Goal: Check status: Check status

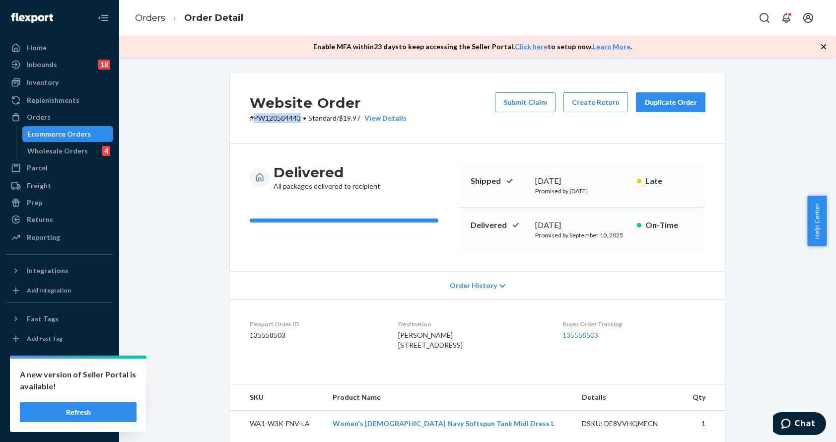
click at [90, 134] on div "Ecommerce Orders" at bounding box center [67, 134] width 89 height 14
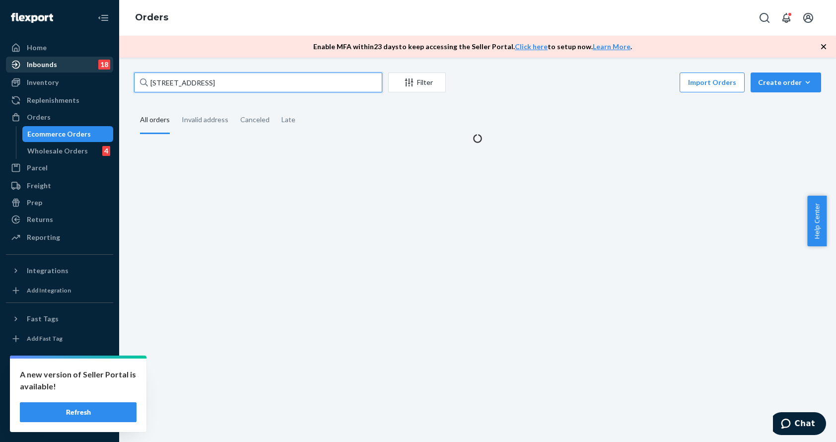
drag, startPoint x: 237, startPoint y: 78, endPoint x: 91, endPoint y: 66, distance: 145.8
click at [86, 70] on div "Home Inbounds 18 Shipping Plans Problems 18 Inventory Products Branded Packagin…" at bounding box center [418, 221] width 836 height 442
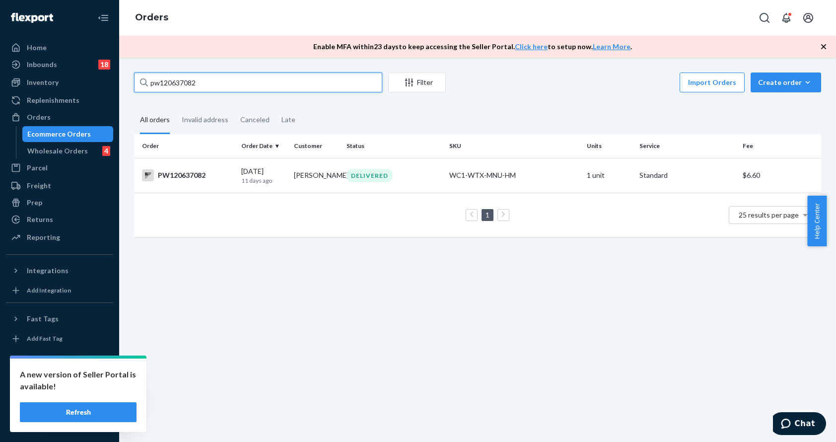
drag, startPoint x: 221, startPoint y: 82, endPoint x: 128, endPoint y: 84, distance: 92.8
click at [128, 84] on div "pw120637082 Filter Import Orders Create order Ecommerce order Removal order All…" at bounding box center [478, 159] width 702 height 174
click at [224, 77] on input "pw120637082" at bounding box center [258, 82] width 248 height 20
drag, startPoint x: 221, startPoint y: 81, endPoint x: 129, endPoint y: 75, distance: 92.0
click at [129, 75] on div "pw120637082 Filter Import Orders Create order Ecommerce order Removal order All…" at bounding box center [478, 159] width 702 height 174
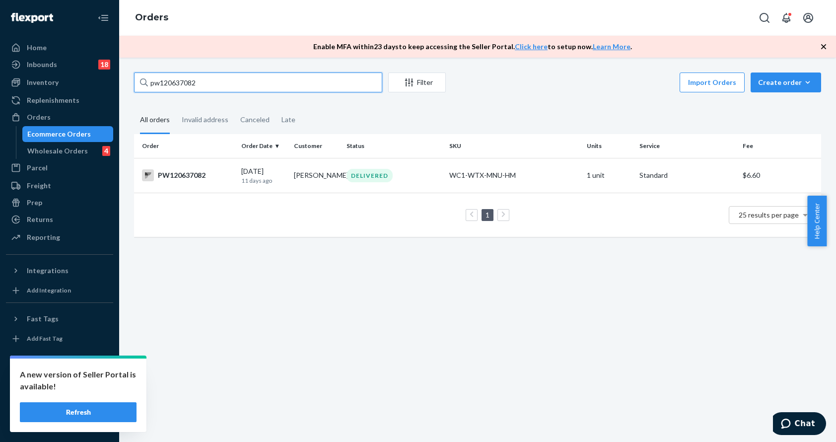
paste input "PW120607556"
type input "PW120607556"
click at [349, 171] on div "DELIVERED" at bounding box center [369, 175] width 46 height 13
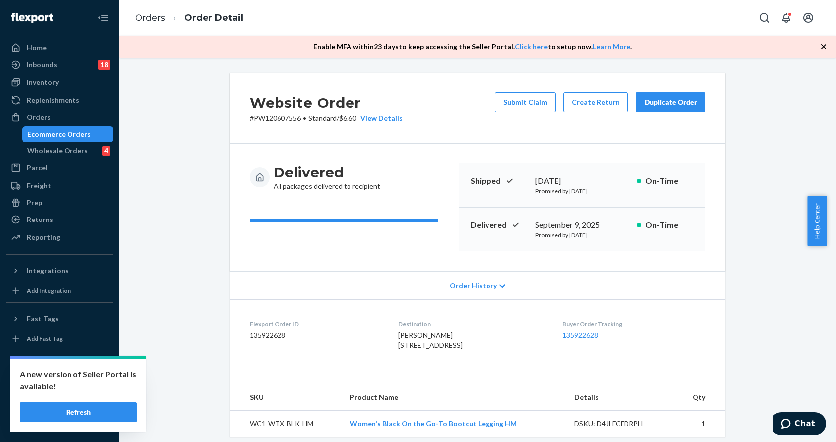
click at [443, 349] on span "Yvonne Ng 3214 NE 16th Ave Portland, OR 97212-2373 US" at bounding box center [430, 339] width 65 height 18
click at [442, 349] on span "Yvonne Ng 3214 NE 16th Ave Portland, OR 97212-2373 US" at bounding box center [430, 339] width 65 height 18
copy span "97212"
click at [37, 131] on div "Ecommerce Orders" at bounding box center [59, 134] width 64 height 10
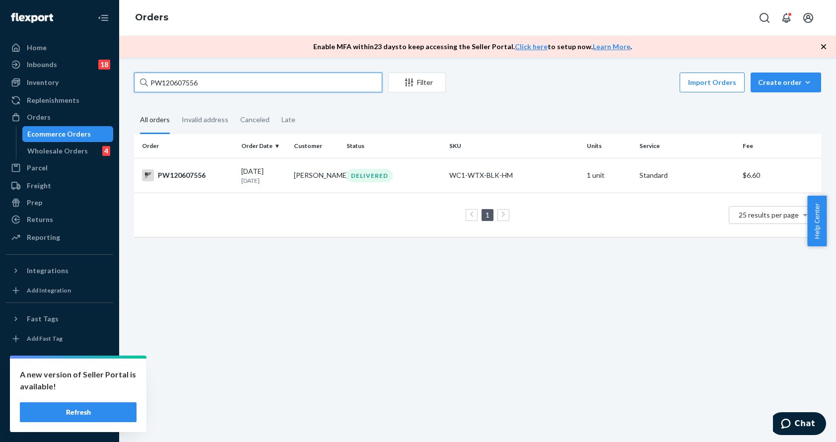
drag, startPoint x: 233, startPoint y: 84, endPoint x: 115, endPoint y: 77, distance: 118.3
click at [116, 77] on div "Home Inbounds 18 Shipping Plans Problems 18 Inventory Products Branded Packagin…" at bounding box center [418, 221] width 836 height 442
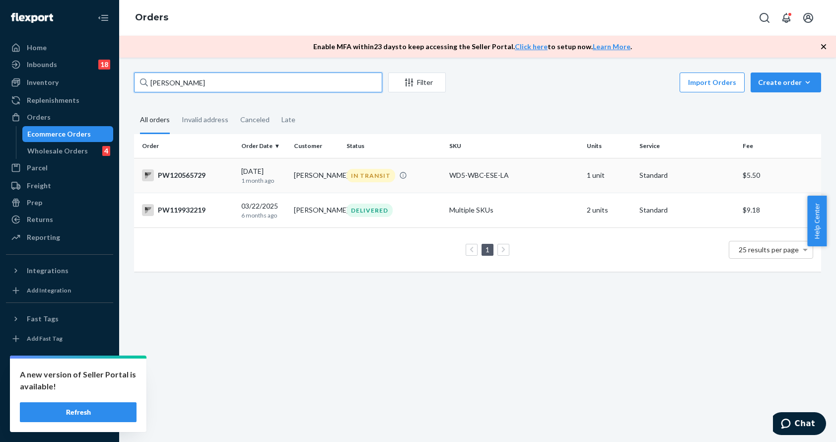
type input "andrea schroed"
click at [423, 187] on td "IN TRANSIT" at bounding box center [393, 175] width 103 height 35
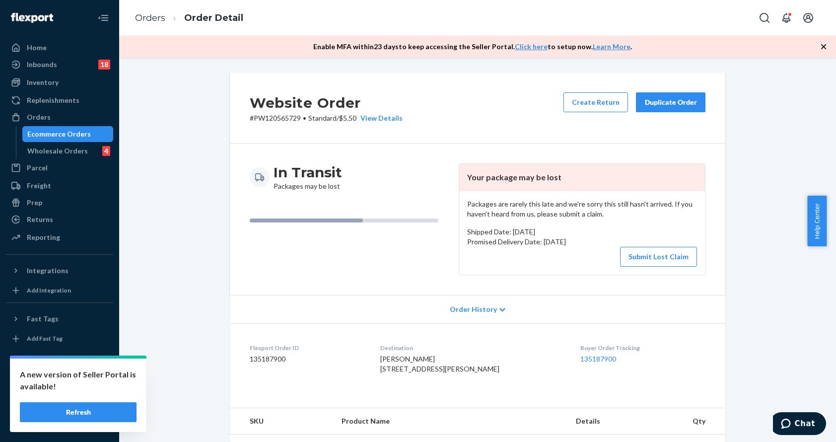
click at [271, 120] on p "# PW120565729 • Standard / $5.50 View Details" at bounding box center [326, 118] width 153 height 10
copy p "PW120565729"
click at [450, 373] on span "Andrea Schroeder 3053 Jacobs Sawmill Rd East Greenville, PA 18041-2311 US" at bounding box center [439, 363] width 119 height 18
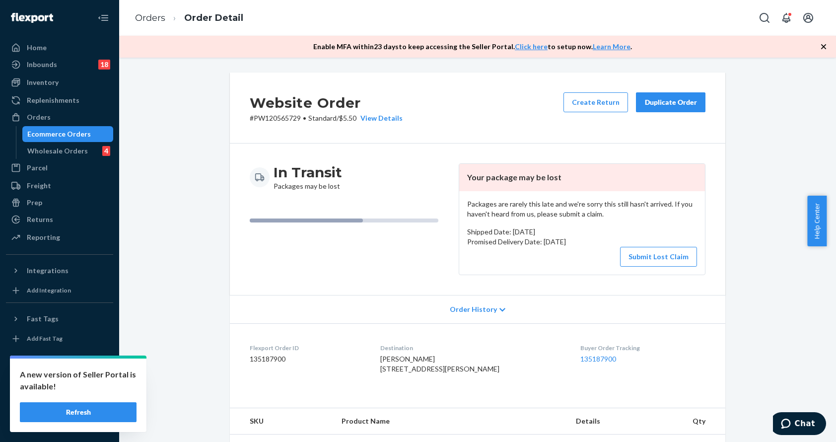
copy span "18041"
click at [515, 350] on dt "Destination" at bounding box center [472, 347] width 185 height 8
click at [663, 258] on button "Submit Lost Claim" at bounding box center [658, 257] width 77 height 20
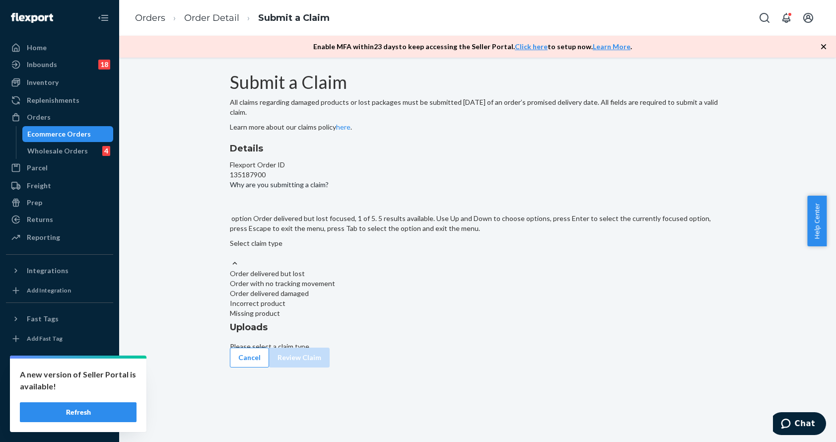
click at [409, 258] on div "Select claim type" at bounding box center [477, 248] width 495 height 20
click at [231, 258] on input "Why are you submitting a claim? option Order delivered but lost focused, 1 of 5…" at bounding box center [230, 253] width 1 height 10
click at [414, 288] on div "Order with no tracking movement" at bounding box center [477, 283] width 495 height 10
click at [231, 258] on input "Why are you submitting a claim? option Order with no tracking movement focused,…" at bounding box center [230, 253] width 1 height 10
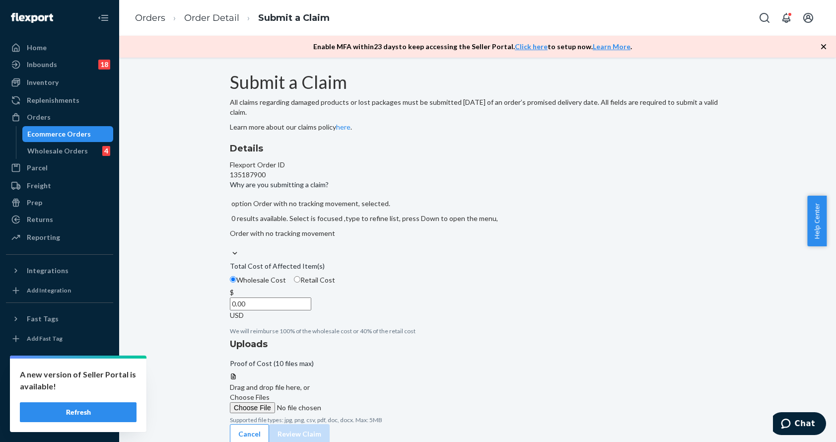
click at [311, 310] on input "0.00" at bounding box center [270, 303] width 81 height 13
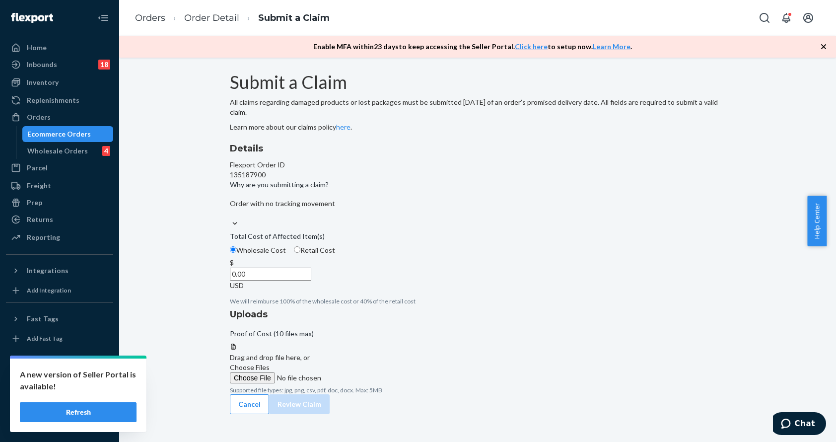
click at [335, 254] on span "Retail Cost" at bounding box center [317, 250] width 35 height 8
click at [300, 253] on input "Retail Cost" at bounding box center [297, 249] width 6 height 6
radio input "true"
radio input "false"
drag, startPoint x: 383, startPoint y: 330, endPoint x: 394, endPoint y: 323, distance: 13.2
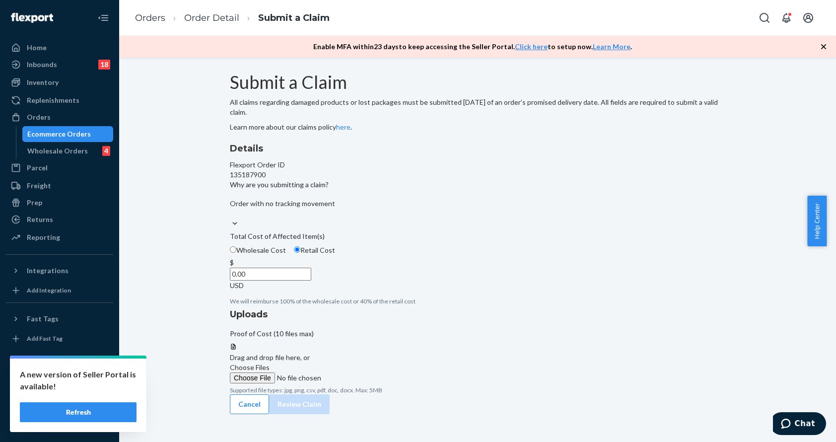
click at [311, 280] on input "0.00" at bounding box center [270, 273] width 81 height 13
type input "60.00"
click at [269, 363] on span "Choose Files" at bounding box center [250, 367] width 40 height 8
click at [365, 372] on input "Choose Files" at bounding box center [297, 377] width 135 height 11
click at [329, 404] on button "Review Claim" at bounding box center [299, 414] width 61 height 20
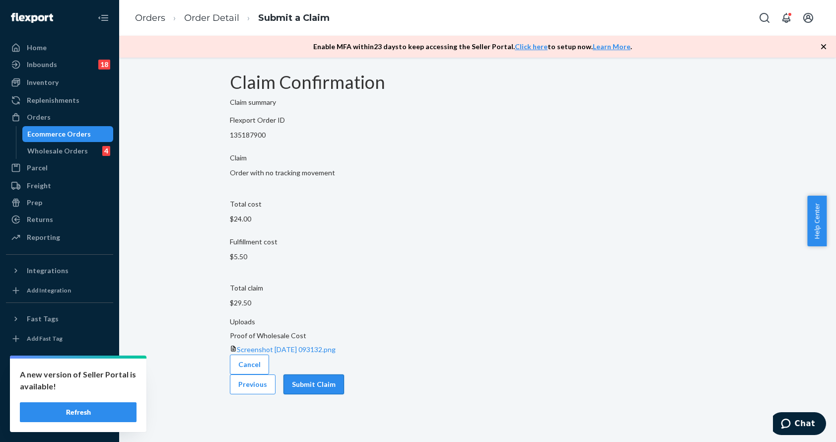
click at [344, 385] on button "Submit Claim" at bounding box center [313, 384] width 61 height 20
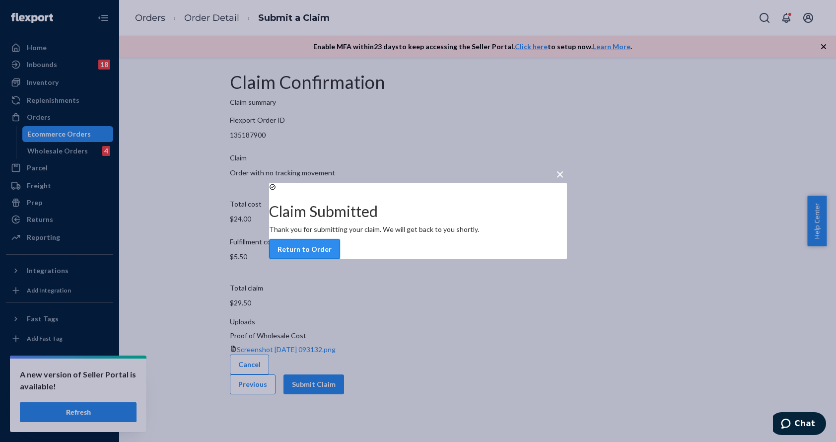
click at [340, 256] on button "Return to Order" at bounding box center [304, 249] width 71 height 20
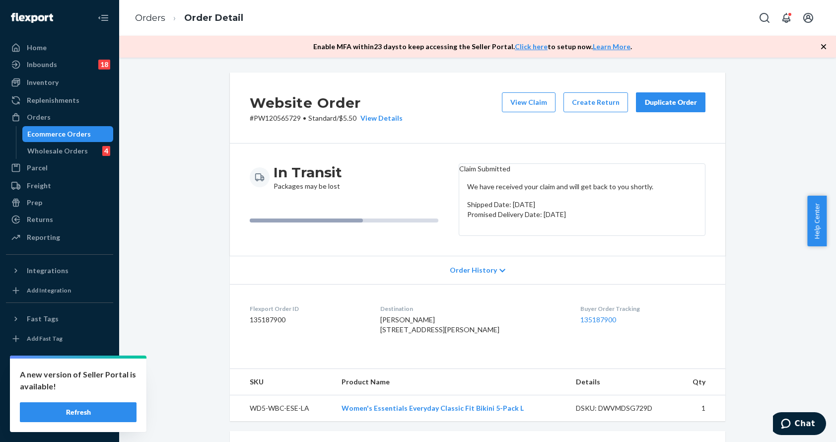
click at [76, 131] on div "Ecommerce Orders" at bounding box center [59, 134] width 64 height 10
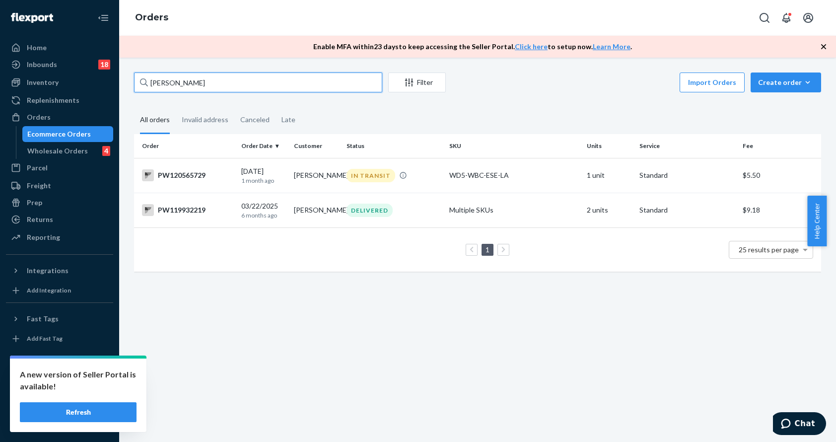
drag, startPoint x: 255, startPoint y: 73, endPoint x: 127, endPoint y: 67, distance: 128.1
click at [127, 67] on div "andrea schroed Filter Import Orders Create order Ecommerce order Removal order …" at bounding box center [477, 250] width 716 height 384
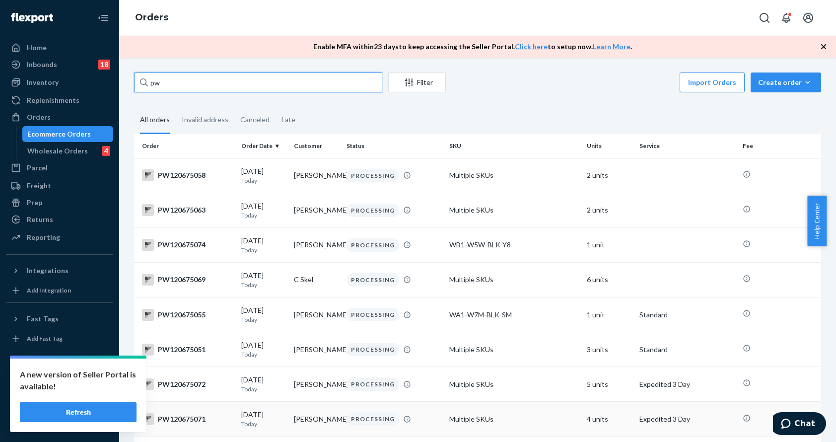
type input "pw"
click at [110, 404] on button "Refresh" at bounding box center [78, 412] width 117 height 20
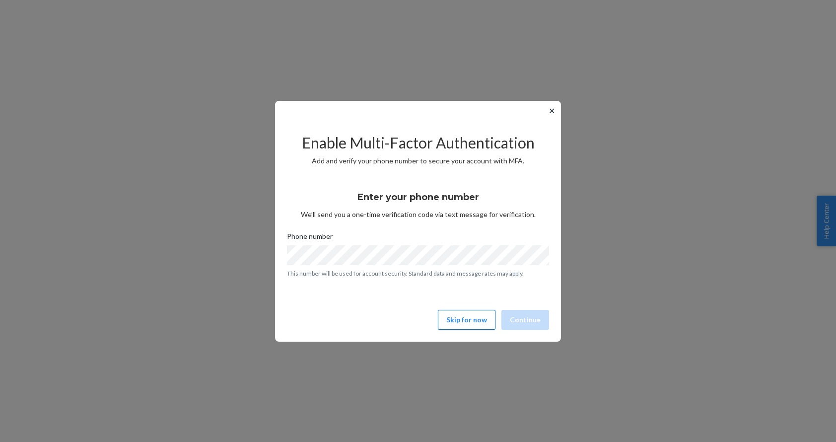
click at [461, 318] on button "Skip for now" at bounding box center [467, 320] width 58 height 20
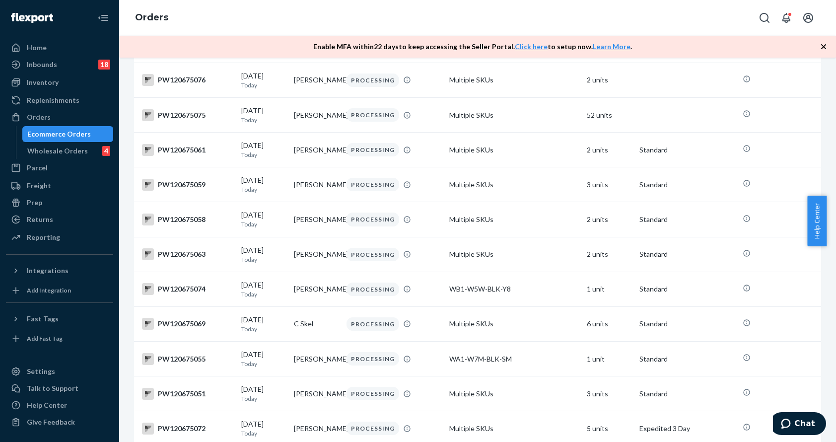
scroll to position [186, 0]
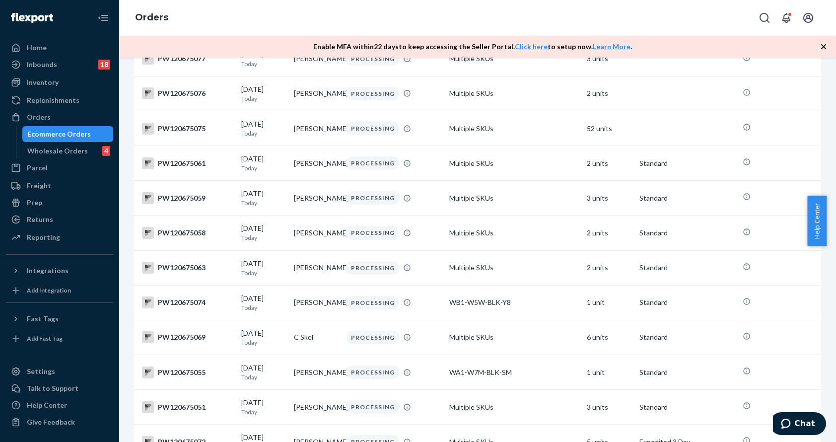
click at [50, 135] on div "Ecommerce Orders" at bounding box center [59, 134] width 64 height 10
click at [107, 128] on div "Ecommerce Orders" at bounding box center [67, 134] width 89 height 14
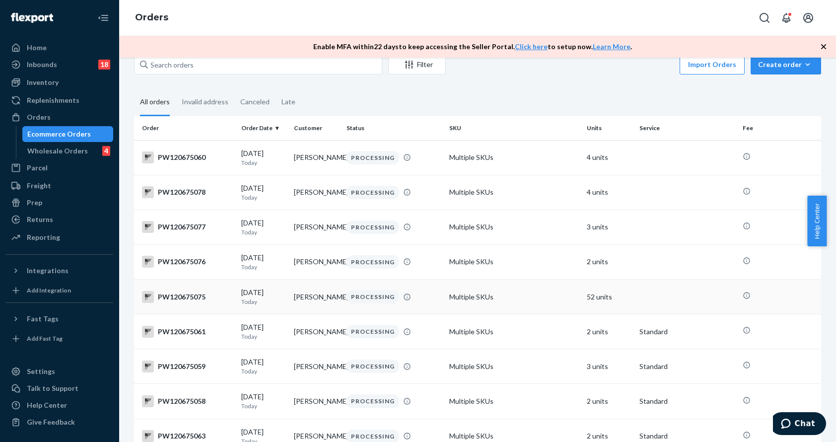
scroll to position [0, 0]
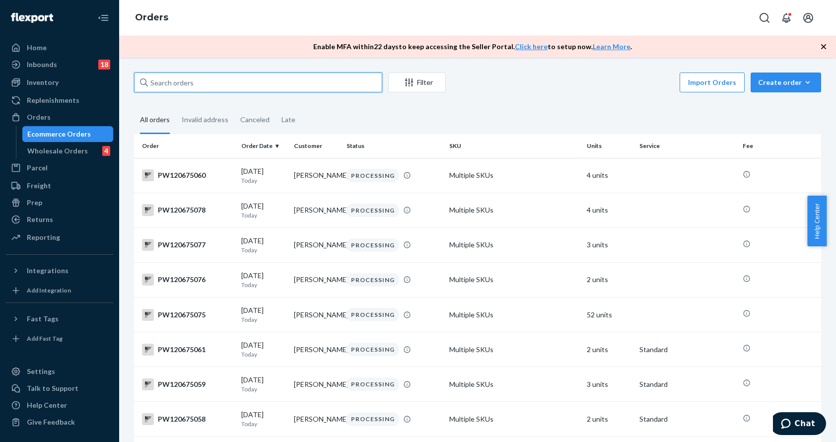
click at [182, 83] on input "text" at bounding box center [258, 82] width 248 height 20
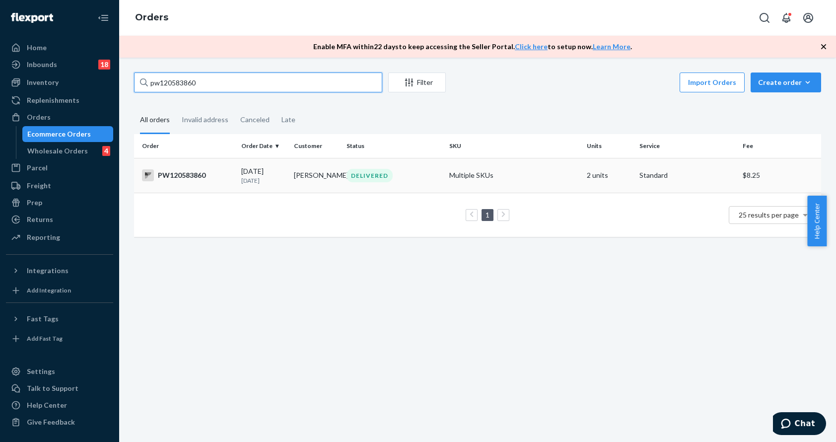
type input "pw120583860"
click at [396, 173] on div "DELIVERED" at bounding box center [393, 175] width 99 height 13
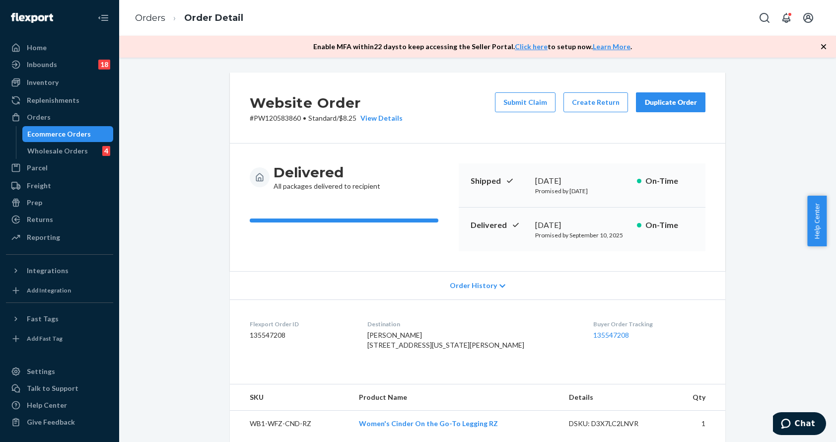
click at [279, 111] on h2 "Website Order" at bounding box center [326, 102] width 153 height 21
click at [277, 118] on p "# PW120583860 • Standard / $8.25 View Details" at bounding box center [326, 118] width 153 height 10
copy p "PW120583860"
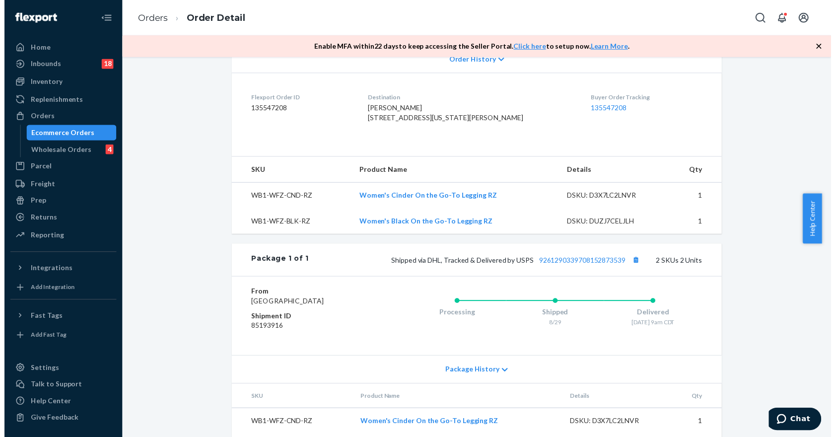
scroll to position [104, 0]
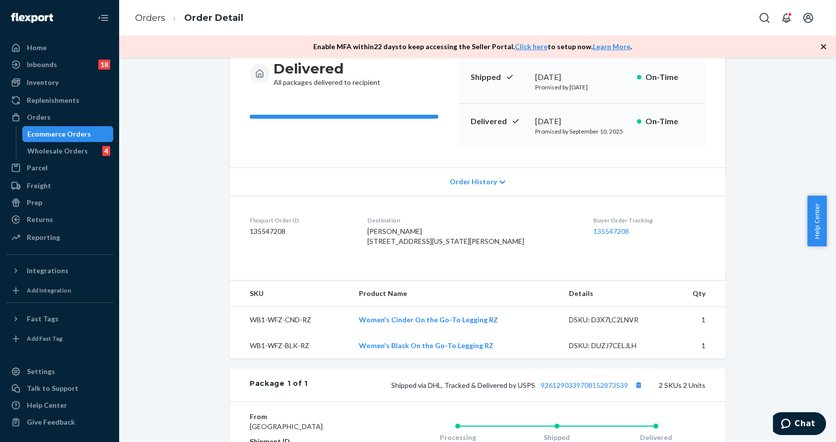
click at [449, 245] on span "[PERSON_NAME] [STREET_ADDRESS][US_STATE][PERSON_NAME]" at bounding box center [445, 236] width 157 height 18
copy span "54235"
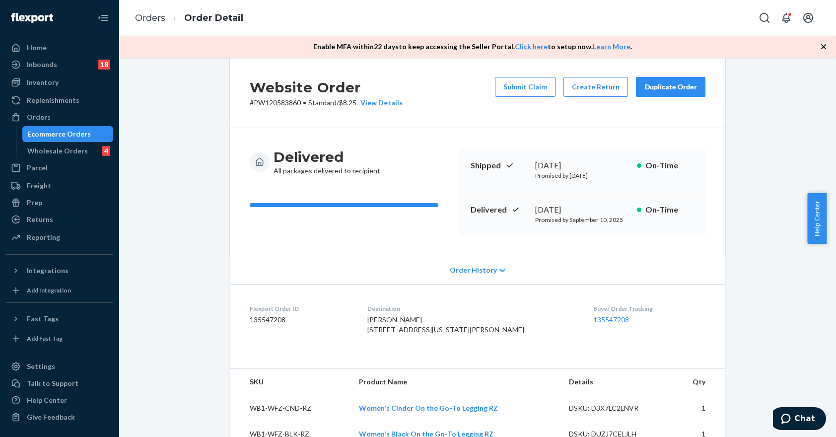
scroll to position [0, 0]
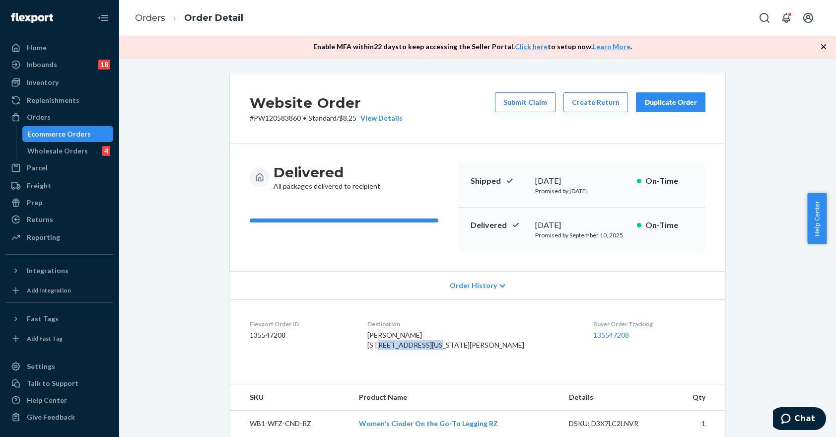
drag, startPoint x: 441, startPoint y: 344, endPoint x: 380, endPoint y: 348, distance: 60.7
click at [380, 348] on dl "Flexport Order ID 135547208 Destination [PERSON_NAME] [STREET_ADDRESS][US_STATE…" at bounding box center [477, 336] width 495 height 74
copy span "[STREET_ADDRESS][US_STATE]"
drag, startPoint x: 77, startPoint y: 136, endPoint x: 100, endPoint y: 128, distance: 24.3
click at [77, 136] on div "Ecommerce Orders" at bounding box center [59, 134] width 64 height 10
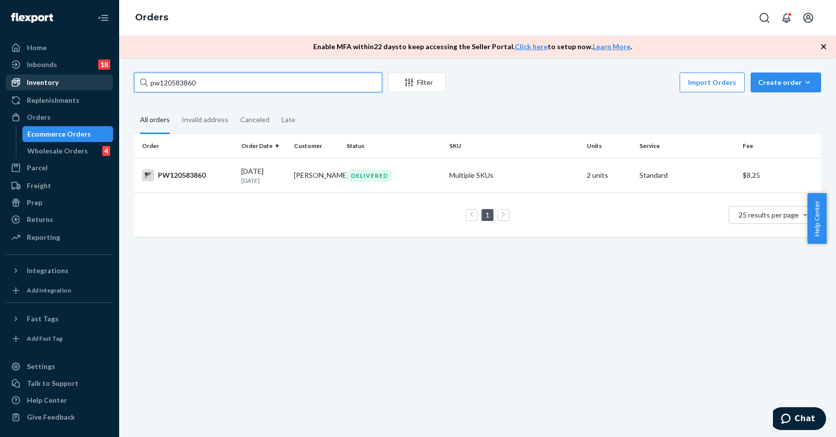
drag, startPoint x: 213, startPoint y: 79, endPoint x: 103, endPoint y: 88, distance: 111.0
click at [103, 88] on div "Home Inbounds 18 Shipping Plans Problems 18 Inventory Products Branded Packagin…" at bounding box center [418, 218] width 836 height 437
paste input "[STREET_ADDRESS][US_STATE]"
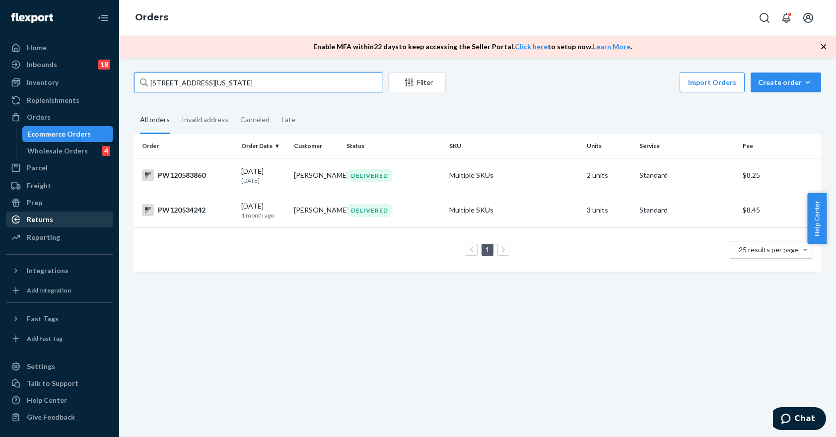
type input "[STREET_ADDRESS][US_STATE]"
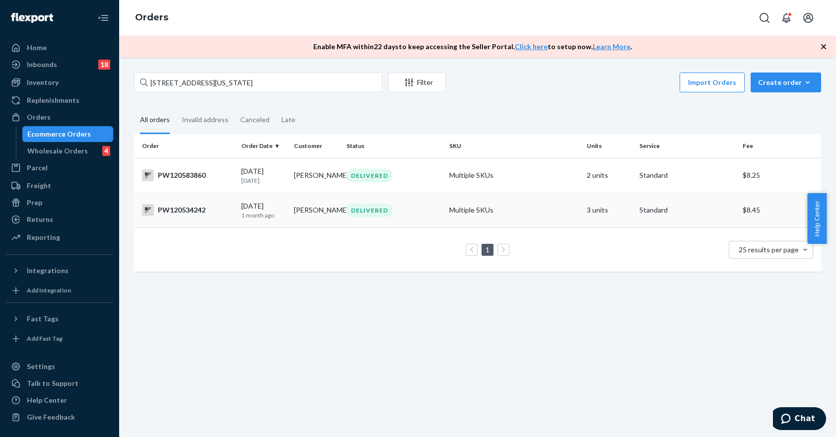
click at [407, 214] on div "DELIVERED" at bounding box center [393, 209] width 99 height 13
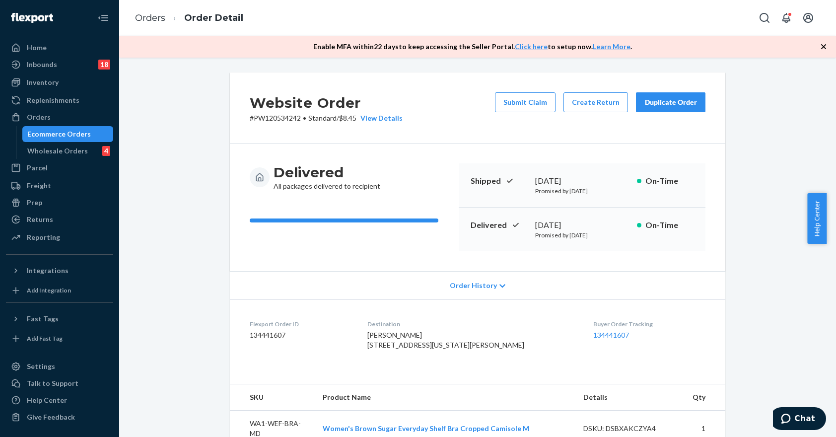
click at [270, 119] on p "# PW120534242 • Standard / $8.45 View Details" at bounding box center [326, 118] width 153 height 10
click at [269, 119] on p "# PW120534242 • Standard / $8.45 View Details" at bounding box center [326, 118] width 153 height 10
copy p "PW120534242"
click at [271, 119] on p "# PW120534242 • Standard / $8.45 View Details" at bounding box center [326, 118] width 153 height 10
click at [274, 118] on p "# PW120534242 • Standard / $8.45 View Details" at bounding box center [326, 118] width 153 height 10
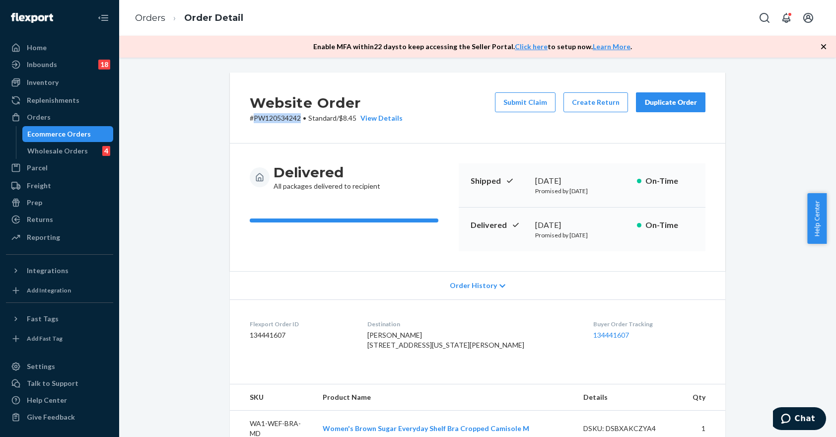
click at [274, 118] on p "# PW120534242 • Standard / $8.45 View Details" at bounding box center [326, 118] width 153 height 10
copy p "PW120534242"
drag, startPoint x: 51, startPoint y: 132, endPoint x: 101, endPoint y: 117, distance: 52.4
click at [51, 132] on div "Ecommerce Orders" at bounding box center [59, 134] width 64 height 10
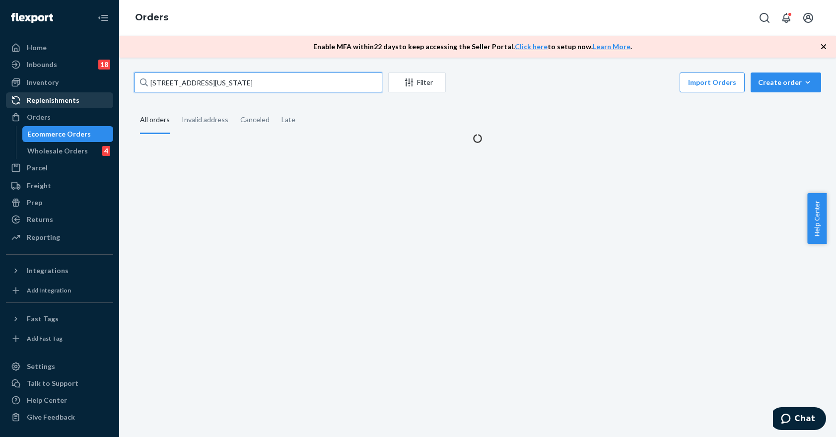
drag, startPoint x: 233, startPoint y: 79, endPoint x: 77, endPoint y: 98, distance: 156.5
click at [77, 98] on div "Home Inbounds 18 Shipping Plans Problems 18 Inventory Products Branded Packagin…" at bounding box center [418, 218] width 836 height 437
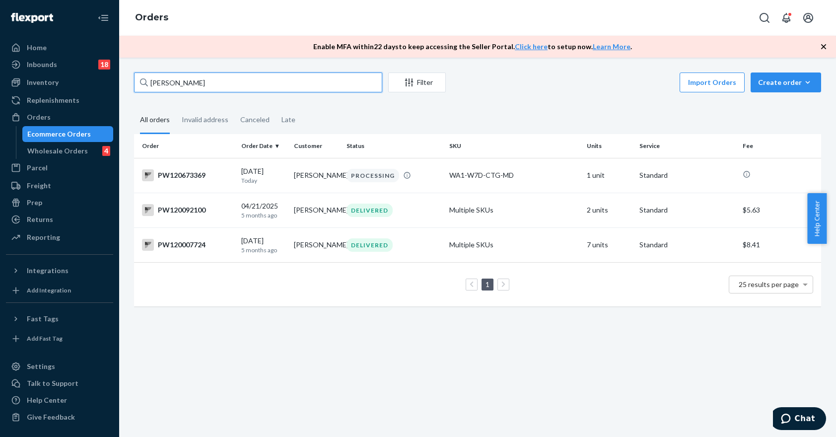
drag, startPoint x: 212, startPoint y: 73, endPoint x: 137, endPoint y: 80, distance: 75.2
click at [137, 80] on input "[PERSON_NAME]" at bounding box center [258, 82] width 248 height 20
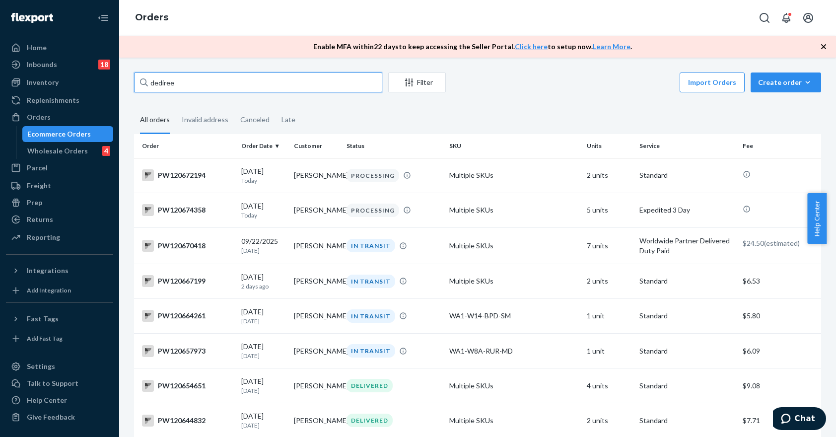
click at [263, 79] on input "dediree" at bounding box center [258, 82] width 248 height 20
click at [301, 87] on input "dediree" at bounding box center [258, 82] width 248 height 20
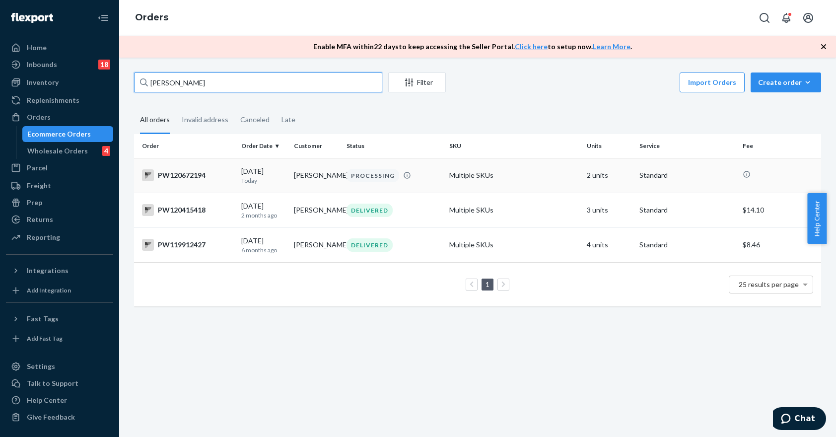
type input "[PERSON_NAME]"
click at [439, 177] on td "PROCESSING" at bounding box center [393, 175] width 103 height 35
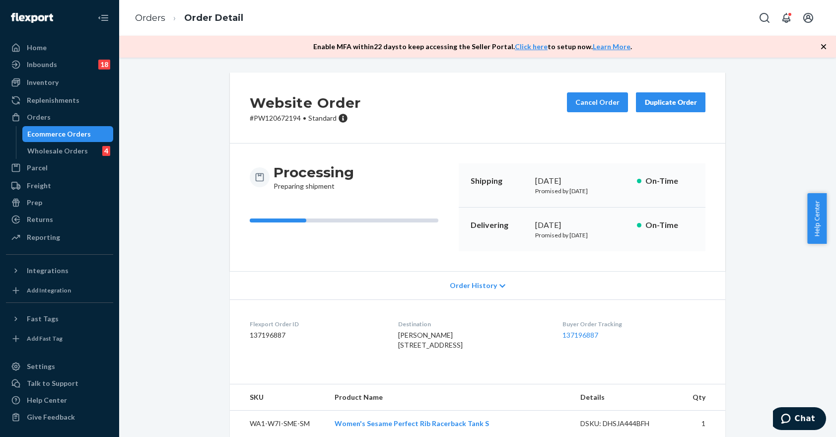
click at [269, 117] on p "# PW120672194 • Standard" at bounding box center [305, 118] width 111 height 10
copy p "PW120672194"
